Goal: Find specific page/section: Find specific page/section

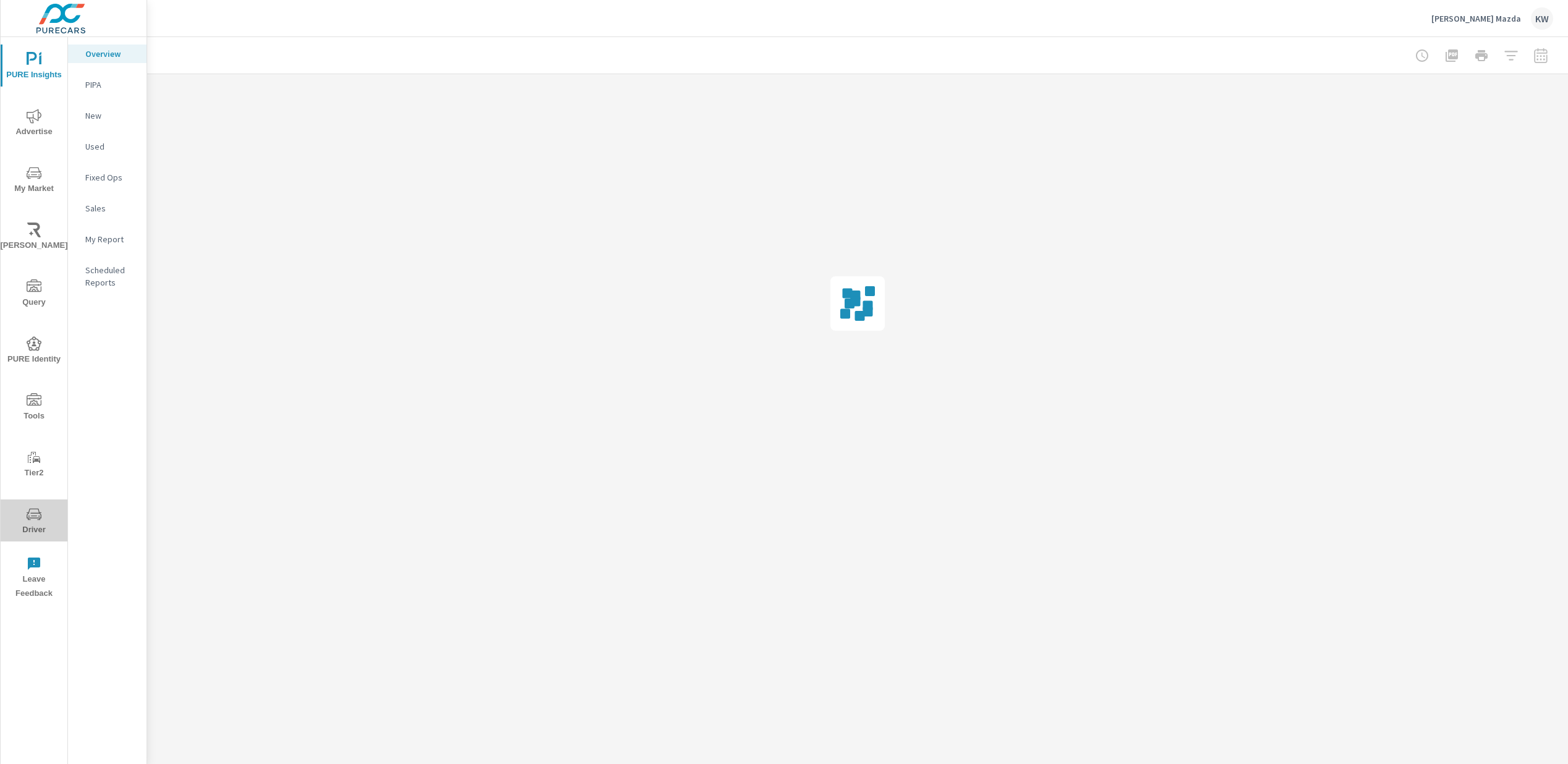
click at [30, 527] on span "Driver" at bounding box center [34, 522] width 60 height 30
click at [29, 411] on span "Driver" at bounding box center [34, 408] width 60 height 30
click at [43, 468] on span "Driver" at bounding box center [34, 465] width 60 height 30
